Goal: Find specific page/section: Find specific page/section

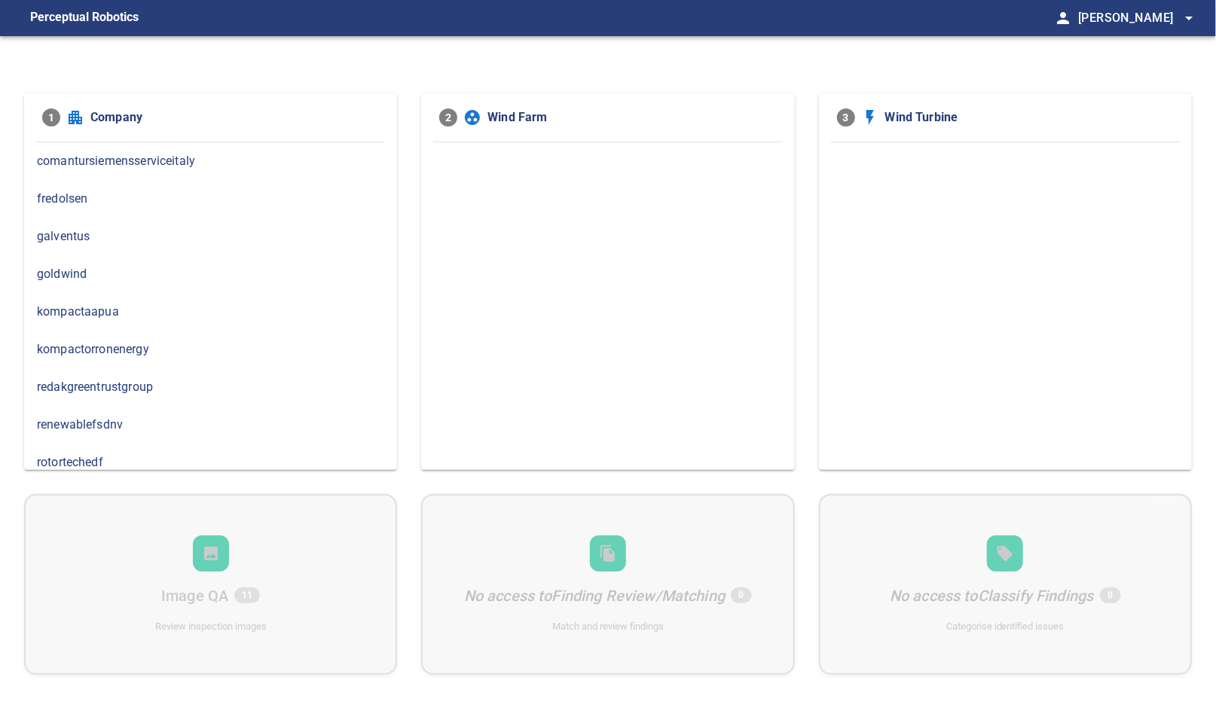
click at [99, 456] on span "rotortechedf" at bounding box center [210, 463] width 347 height 18
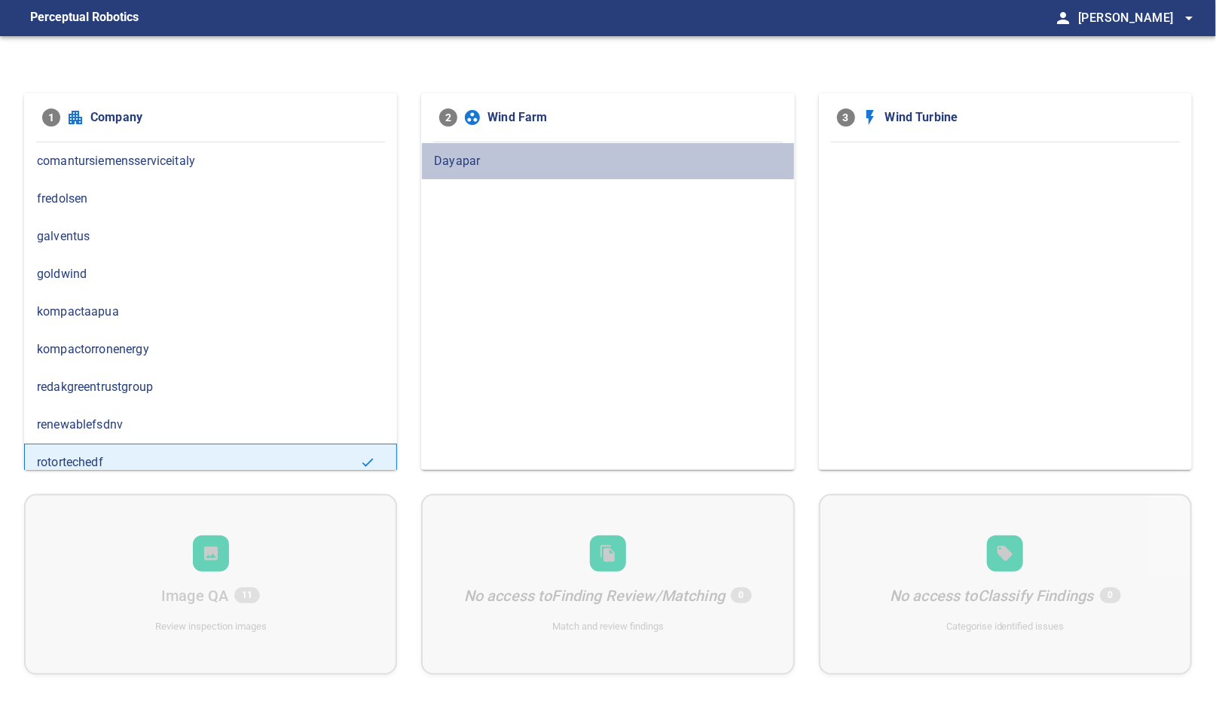
click at [470, 160] on span "Dayapar" at bounding box center [607, 161] width 347 height 18
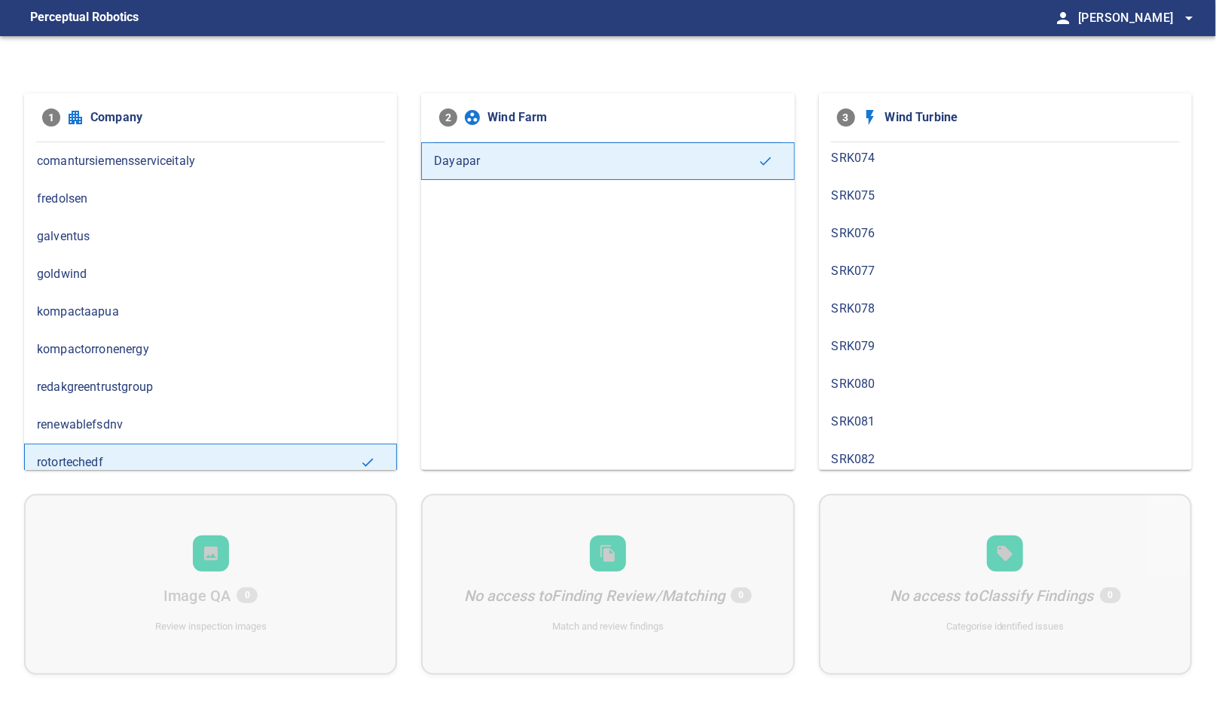
scroll to position [2580, 0]
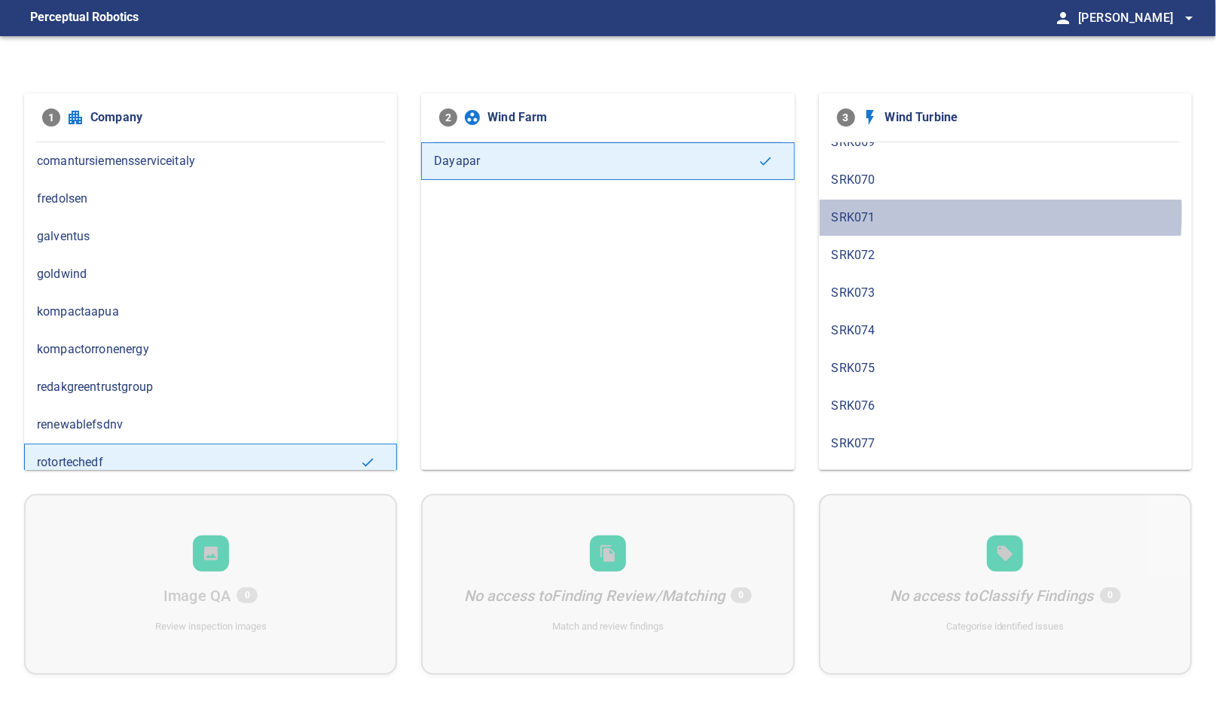
click at [878, 209] on span "SRK071" at bounding box center [1005, 218] width 347 height 18
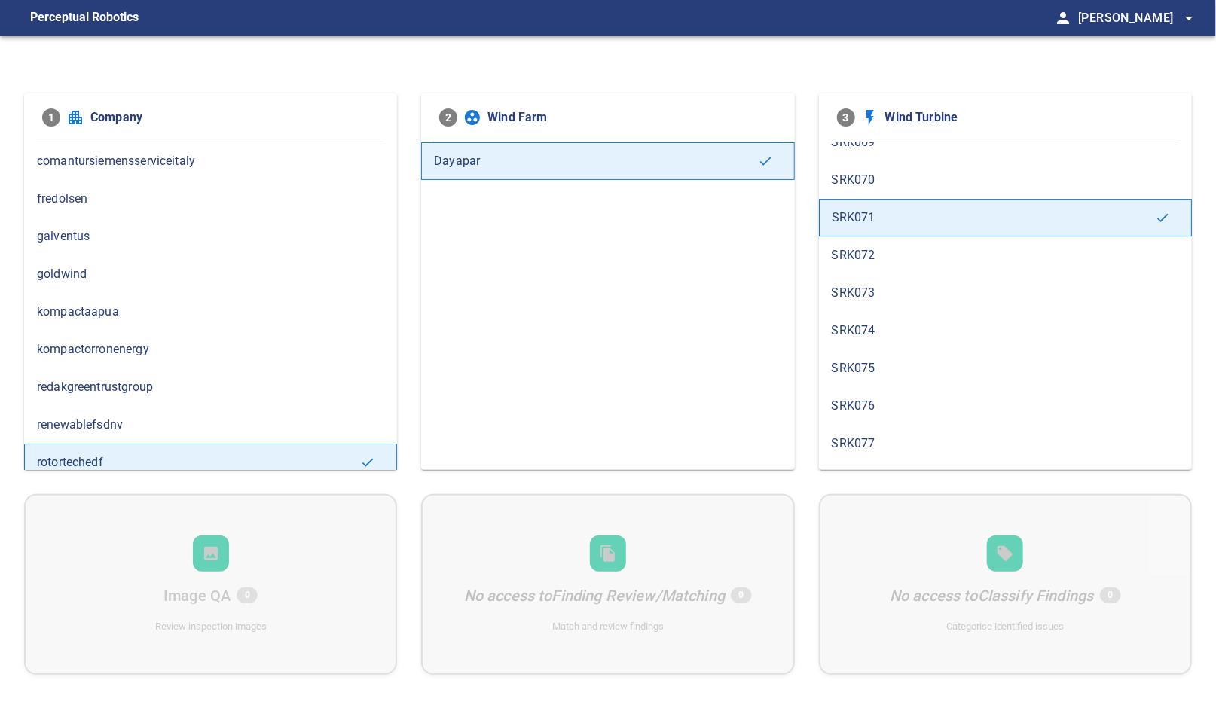
click at [862, 246] on span "SRK072" at bounding box center [1005, 255] width 347 height 18
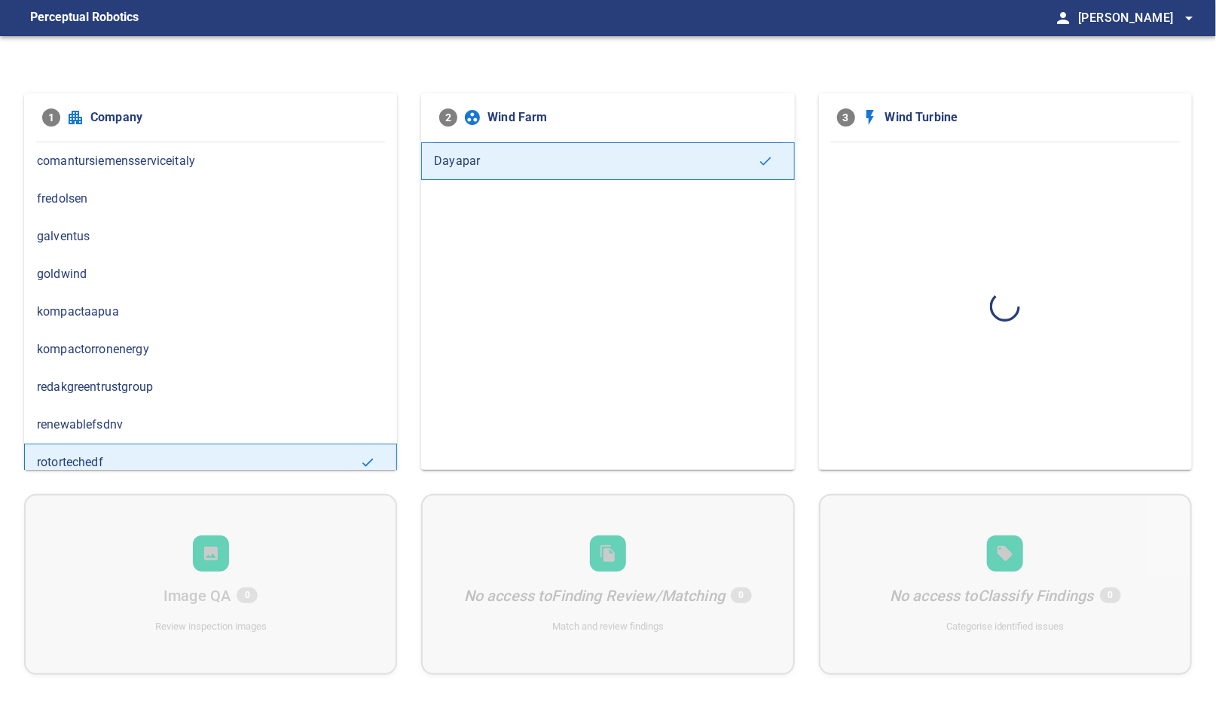
scroll to position [0, 0]
click at [860, 190] on span "SRK002" at bounding box center [1005, 199] width 347 height 18
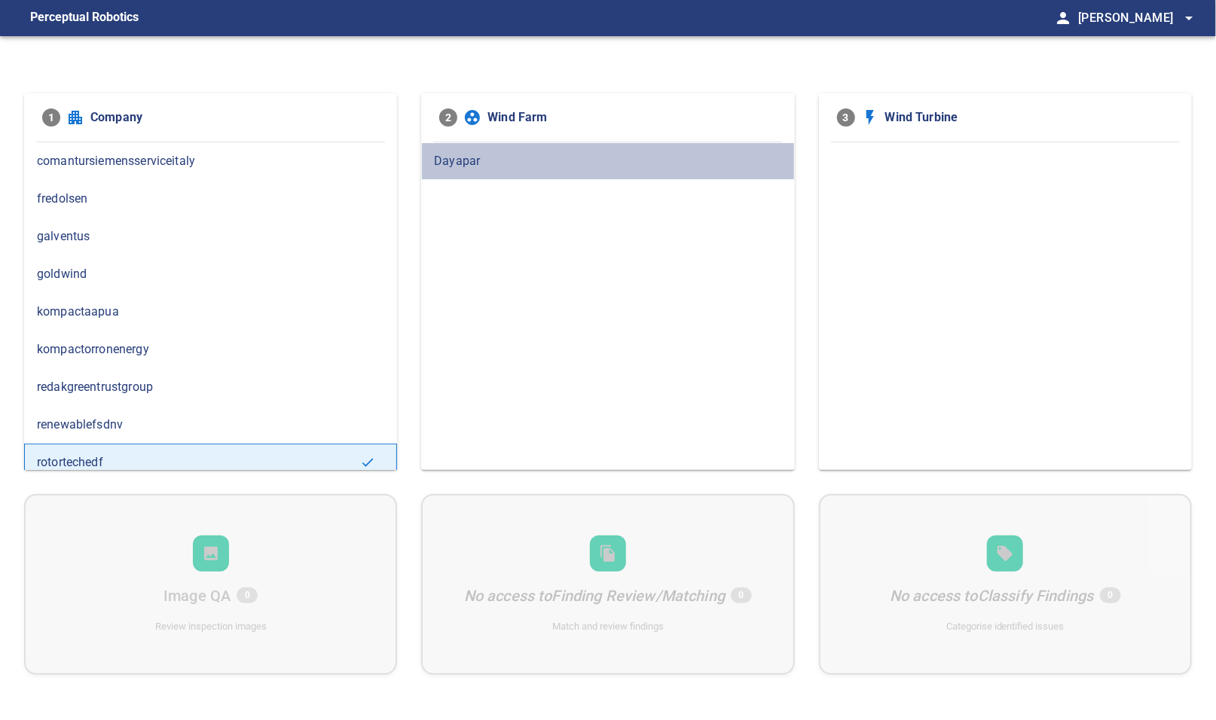
click at [474, 165] on span "Dayapar" at bounding box center [607, 161] width 347 height 18
